Goal: Task Accomplishment & Management: Manage account settings

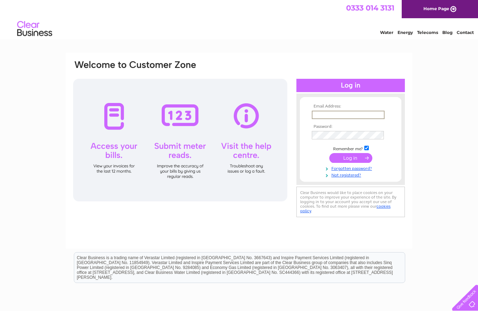
type input "kingsley2470@hotmail.com"
click at [351, 158] on input "submit" at bounding box center [351, 157] width 43 height 10
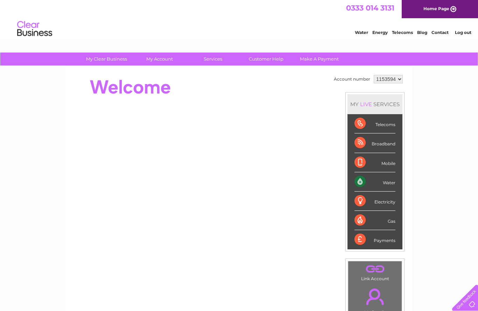
click at [383, 180] on div "Water" at bounding box center [375, 181] width 41 height 19
click at [385, 182] on div "Water" at bounding box center [375, 181] width 41 height 19
click at [386, 80] on select "1153594" at bounding box center [388, 79] width 29 height 8
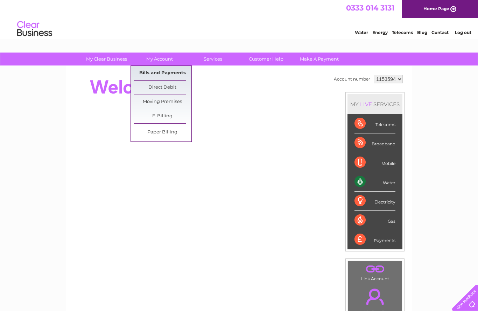
click at [146, 71] on link "Bills and Payments" at bounding box center [163, 73] width 58 height 14
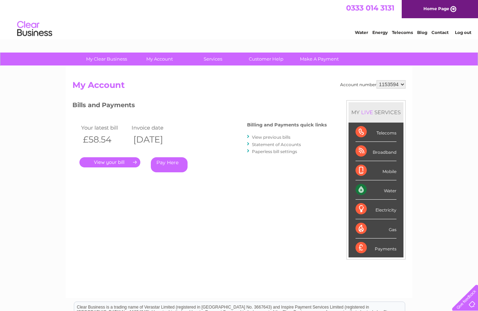
click at [117, 160] on link "." at bounding box center [110, 162] width 61 height 10
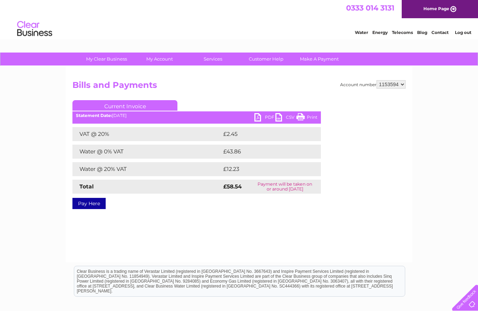
click at [120, 108] on link "Current Invoice" at bounding box center [124, 105] width 105 height 11
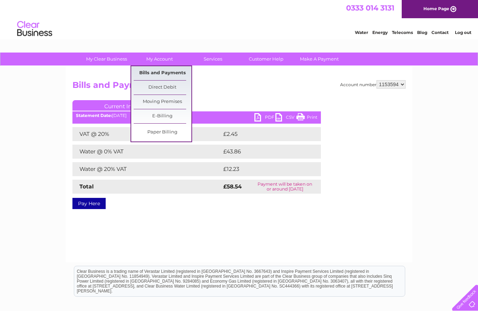
click at [145, 75] on link "Bills and Payments" at bounding box center [163, 73] width 58 height 14
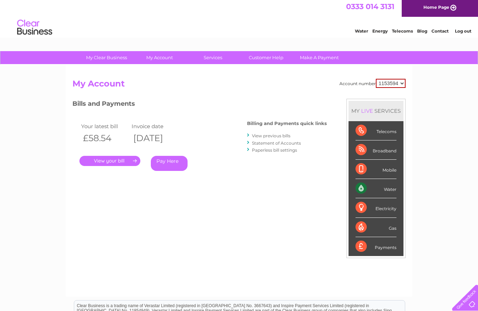
scroll to position [27, 0]
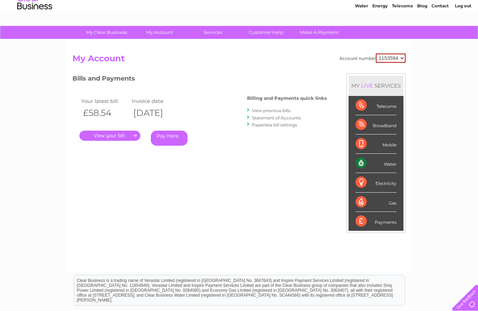
click at [284, 110] on link "View previous bills" at bounding box center [271, 110] width 39 height 5
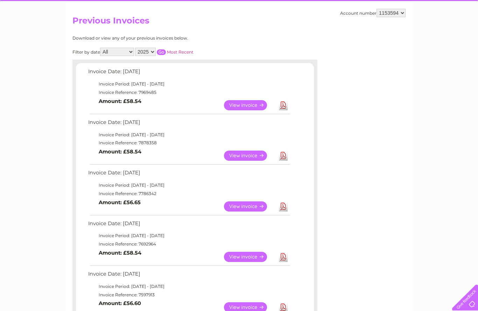
scroll to position [68, 0]
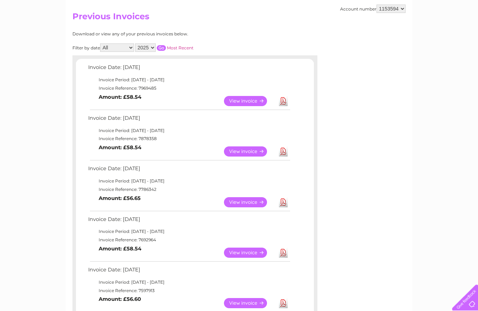
click at [246, 150] on link "View" at bounding box center [249, 152] width 51 height 10
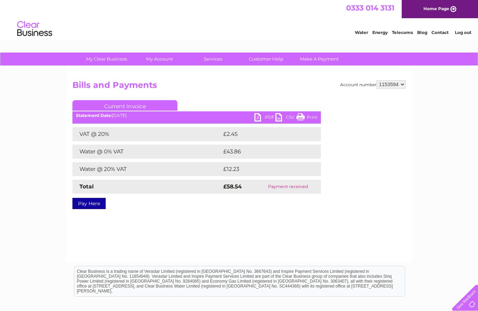
click at [317, 118] on link "Print" at bounding box center [307, 118] width 21 height 10
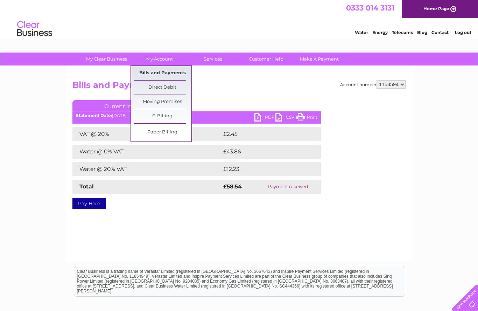
click at [141, 73] on link "Bills and Payments" at bounding box center [163, 73] width 58 height 14
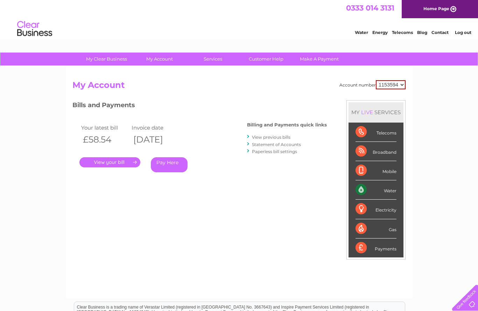
click at [113, 161] on link "." at bounding box center [110, 162] width 61 height 10
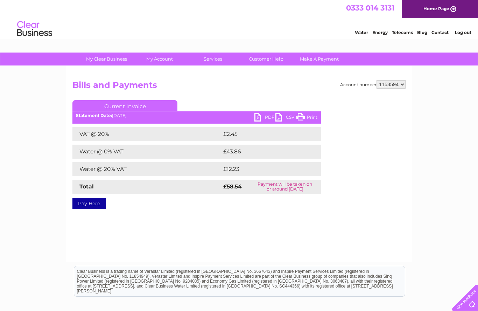
click at [313, 119] on link "Print" at bounding box center [307, 118] width 21 height 10
click at [461, 33] on link "Log out" at bounding box center [463, 32] width 16 height 5
